Goal: Transaction & Acquisition: Purchase product/service

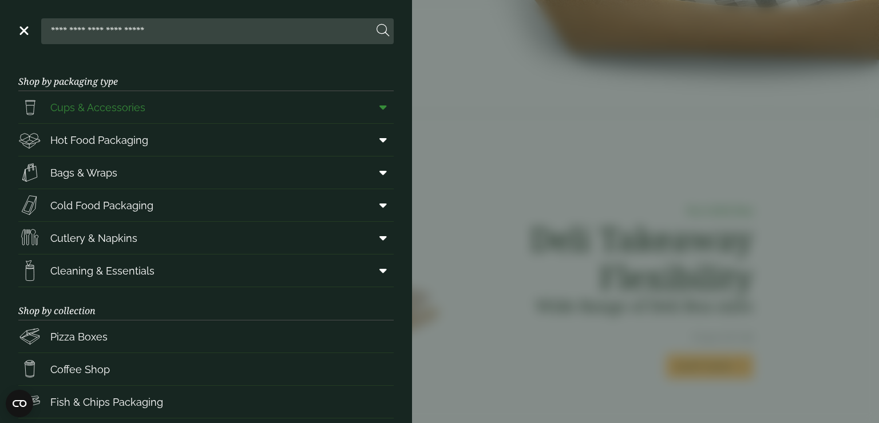
click at [160, 106] on link "Cups & Accessories" at bounding box center [206, 107] width 376 height 32
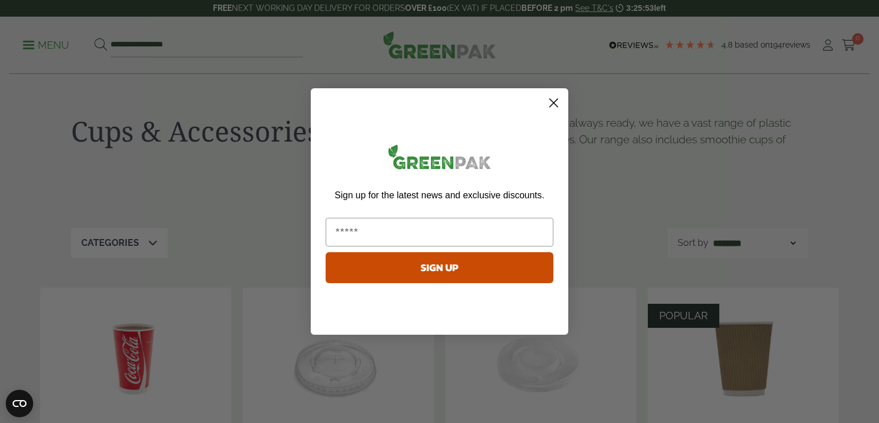
click at [550, 99] on icon "Close dialog" at bounding box center [554, 103] width 8 height 8
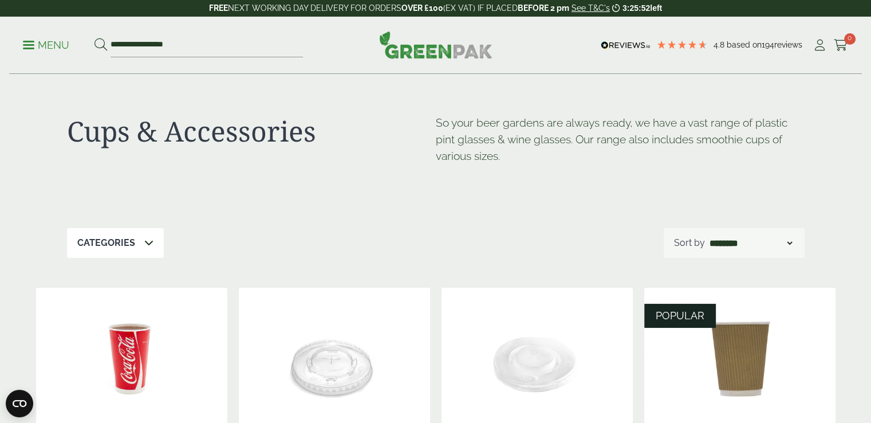
click at [98, 234] on div "Categories" at bounding box center [115, 243] width 97 height 30
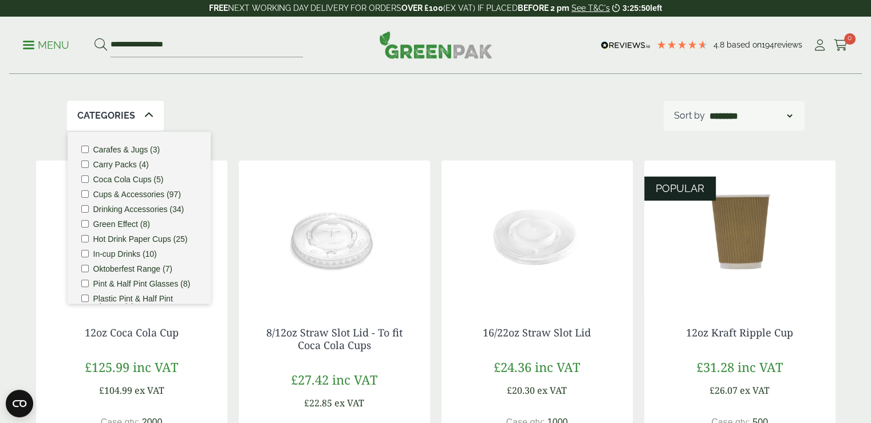
scroll to position [128, 0]
drag, startPoint x: 200, startPoint y: 228, endPoint x: 199, endPoint y: 234, distance: 5.8
click at [199, 234] on ul "Carafes & Jugs (3) Carry Packs (4) Coca Cola Cups (5) Cups & Accessories (97) D…" at bounding box center [139, 217] width 143 height 172
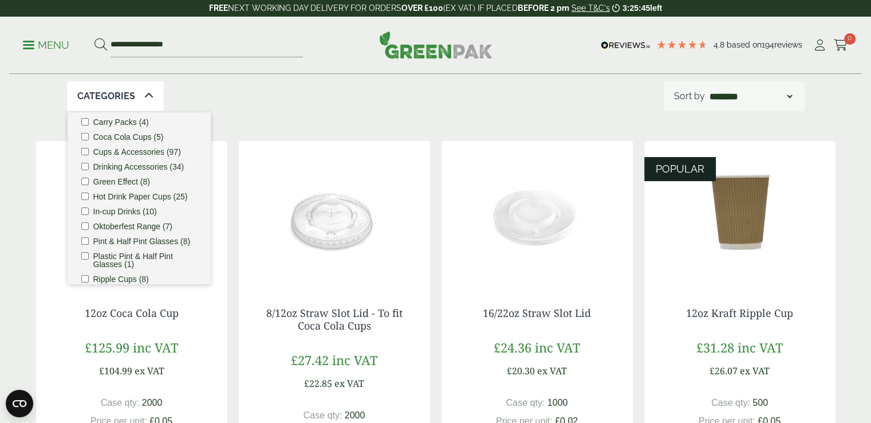
scroll to position [0, 0]
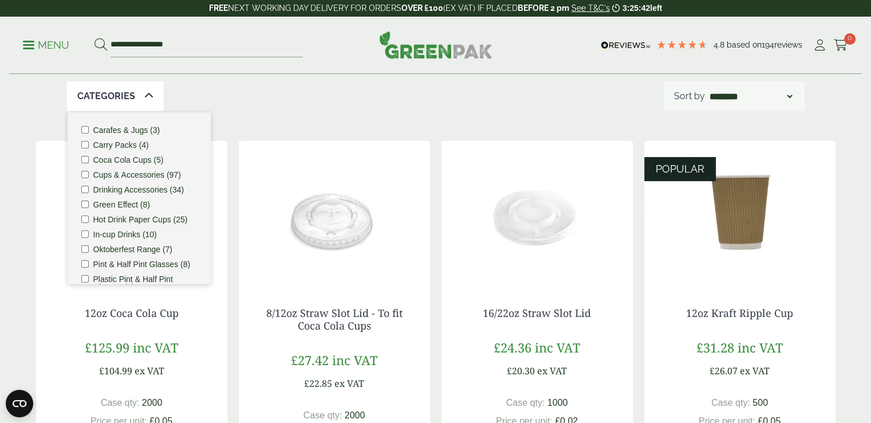
click at [151, 222] on label "Hot Drink Paper Cups (25)" at bounding box center [140, 219] width 94 height 8
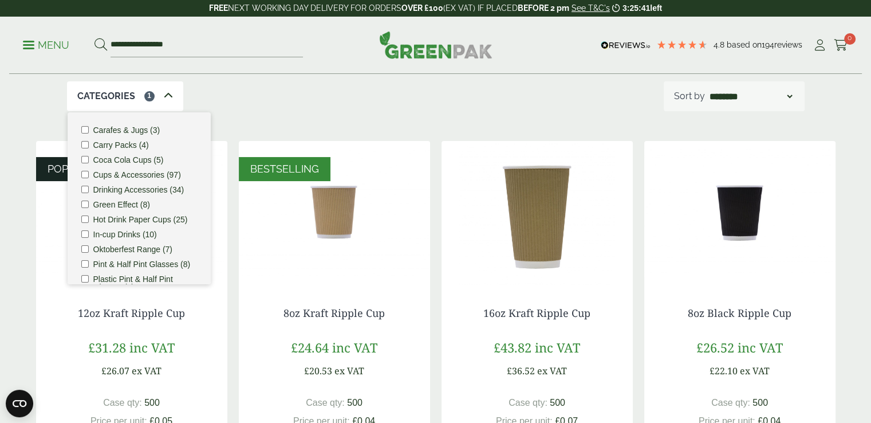
click at [310, 111] on div "Categories 1 Carafes & Jugs (3) Carry Packs (4) Coca Cola Cups (5) Cups & Acces…" at bounding box center [435, 96] width 737 height 30
click at [160, 96] on div "Categories 1" at bounding box center [125, 96] width 116 height 30
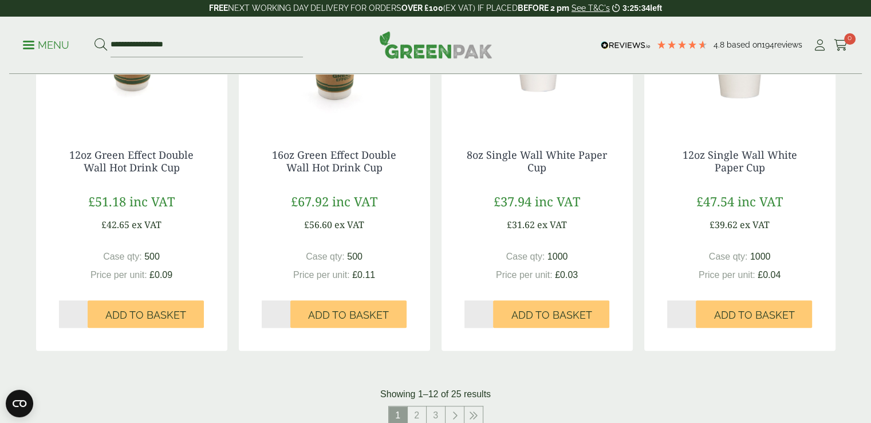
scroll to position [1079, 0]
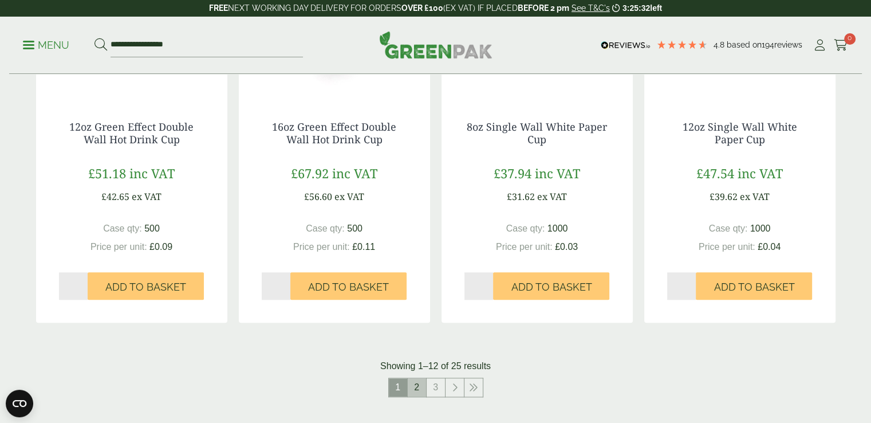
click at [415, 385] on link "2" at bounding box center [417, 387] width 18 height 18
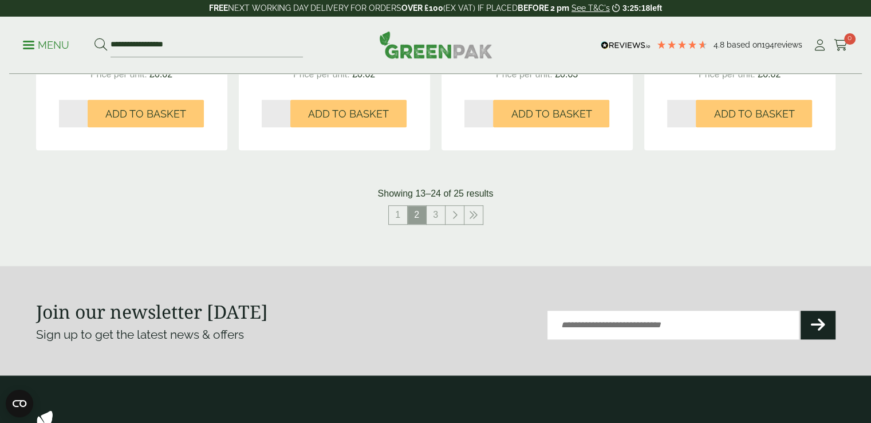
scroll to position [1240, 0]
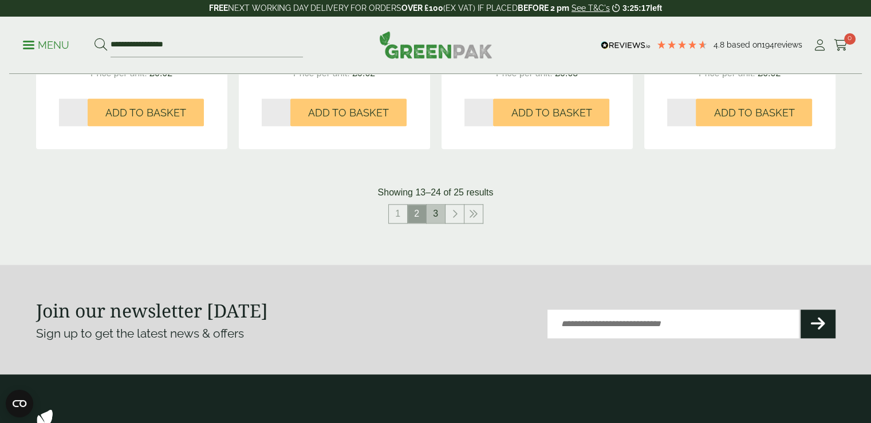
click at [443, 216] on link "3" at bounding box center [436, 213] width 18 height 18
